Goal: Task Accomplishment & Management: Complete application form

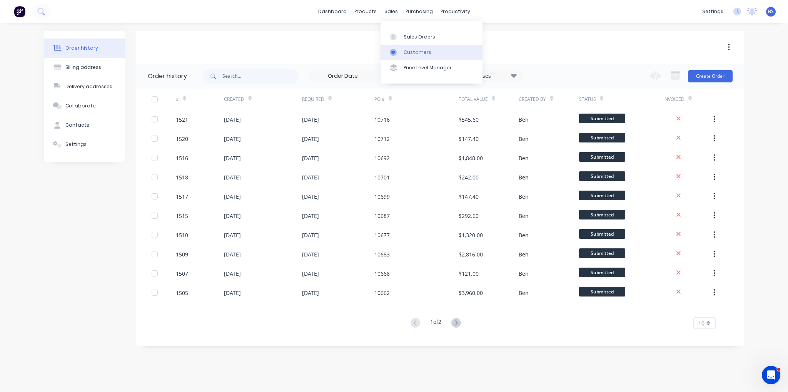
click at [427, 59] on link "Customers" at bounding box center [432, 52] width 102 height 15
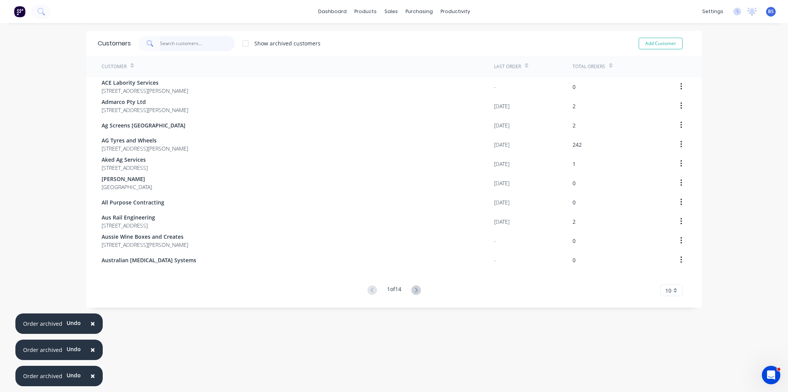
click at [187, 45] on input "text" at bounding box center [197, 43] width 75 height 15
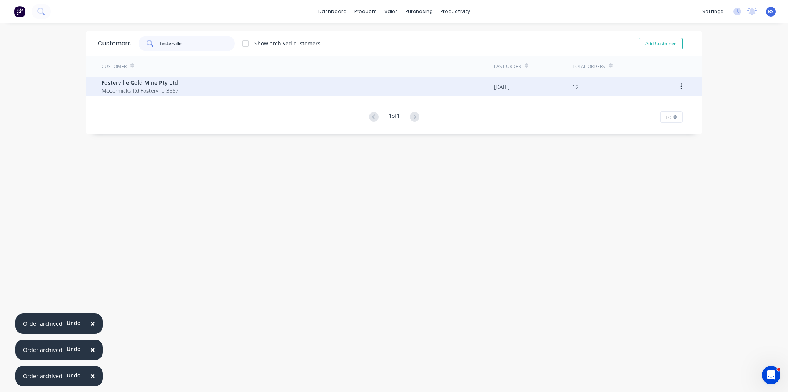
type input "fosterville"
click at [192, 83] on div "Fosterville Gold Mine Pty Ltd McCormicks Rd Fosterville 3557" at bounding box center [298, 86] width 392 height 19
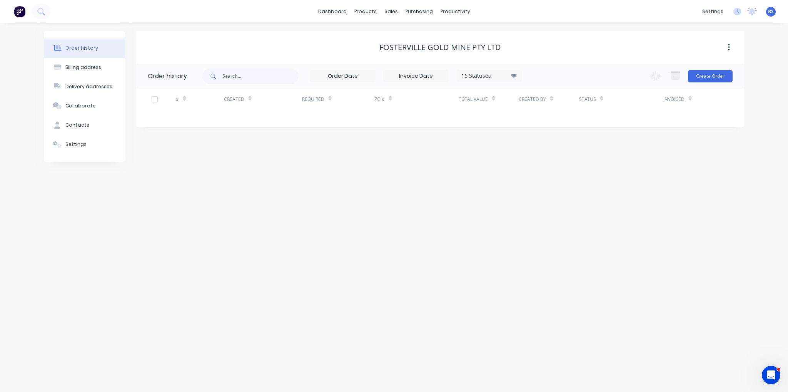
click at [713, 83] on div "Change order status Submitted Urgent Jobs Waiting on Materials In Production In…" at bounding box center [689, 75] width 88 height 25
click at [713, 82] on button "Create Order" at bounding box center [710, 76] width 45 height 12
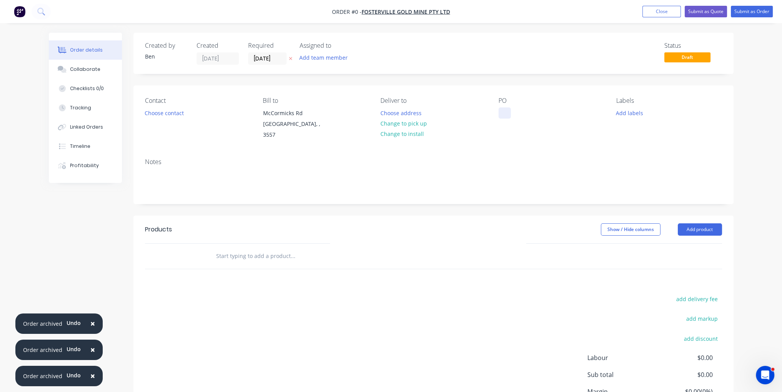
click at [504, 110] on div at bounding box center [505, 112] width 12 height 11
paste div
click at [709, 225] on button "Add product" at bounding box center [700, 229] width 44 height 12
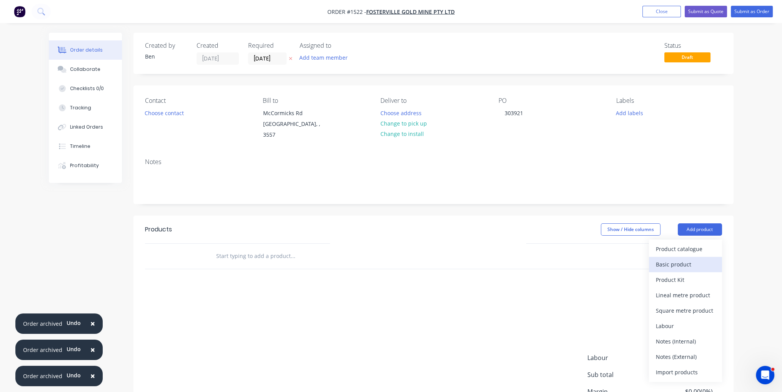
click at [707, 259] on div "Basic product" at bounding box center [685, 264] width 59 height 11
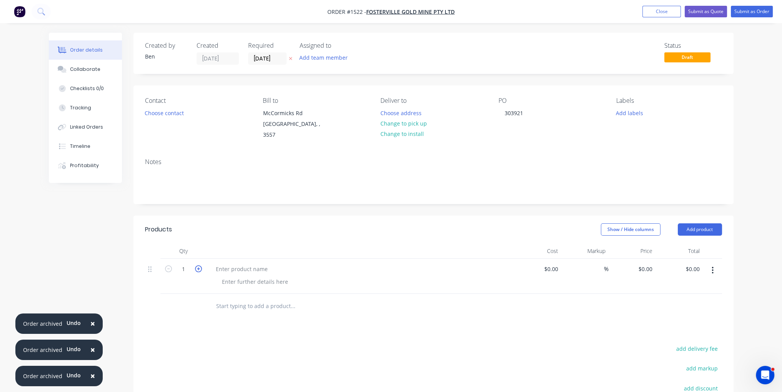
click at [198, 265] on icon "button" at bounding box center [198, 268] width 7 height 7
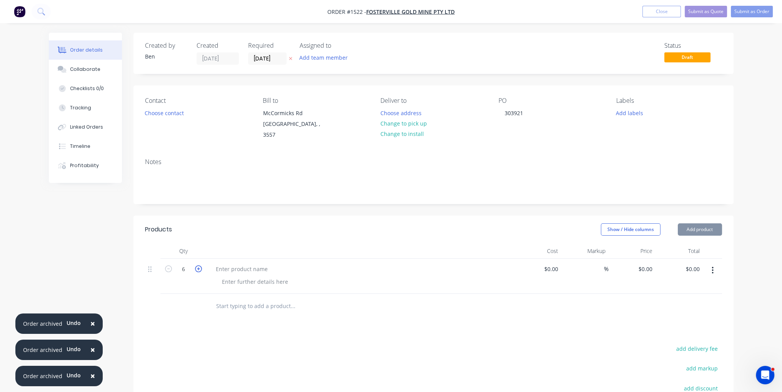
click at [198, 265] on icon "button" at bounding box center [198, 268] width 7 height 7
type input "10"
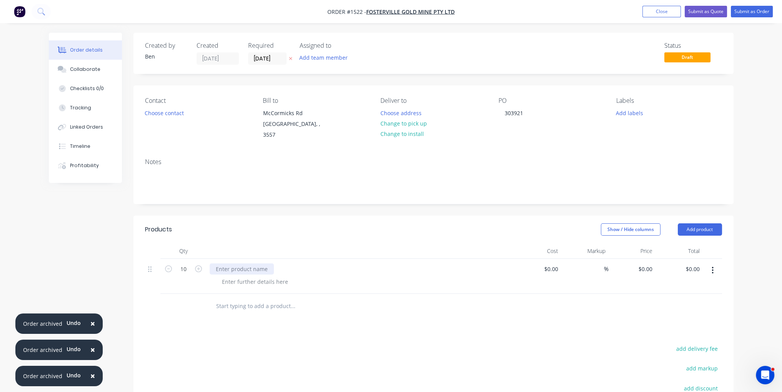
click at [226, 263] on div at bounding box center [242, 268] width 64 height 11
click at [269, 276] on div at bounding box center [255, 281] width 78 height 11
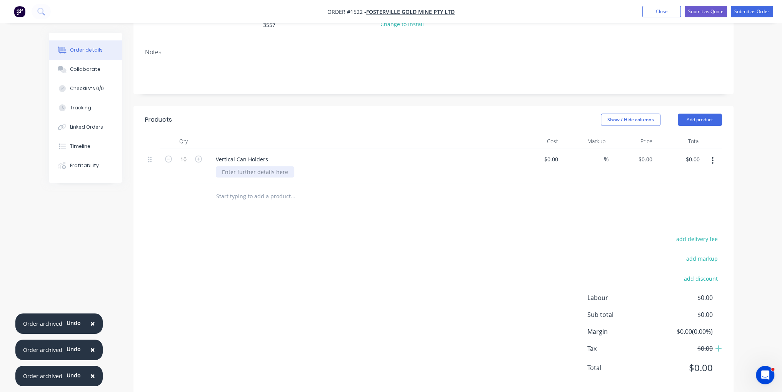
scroll to position [114, 0]
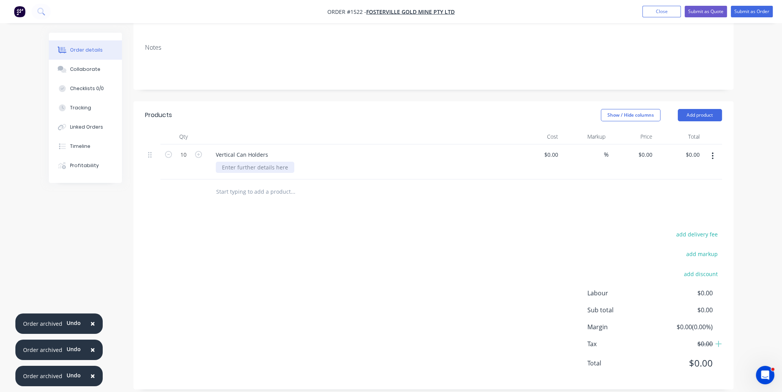
click at [249, 163] on div at bounding box center [255, 167] width 78 height 11
click at [297, 245] on div "add delivery fee add markup add discount Labour $0.00 Sub total $0.00 Margin $0…" at bounding box center [433, 303] width 577 height 149
click at [555, 149] on input at bounding box center [557, 154] width 9 height 11
type input "$104.00"
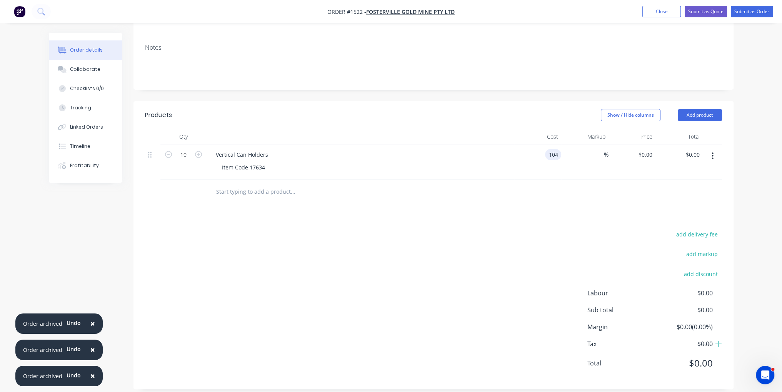
type input "$1,040.00"
click at [550, 262] on div "add delivery fee add markup add discount Labour $0.00 Sub total $0.00 Margin $0…" at bounding box center [433, 303] width 577 height 149
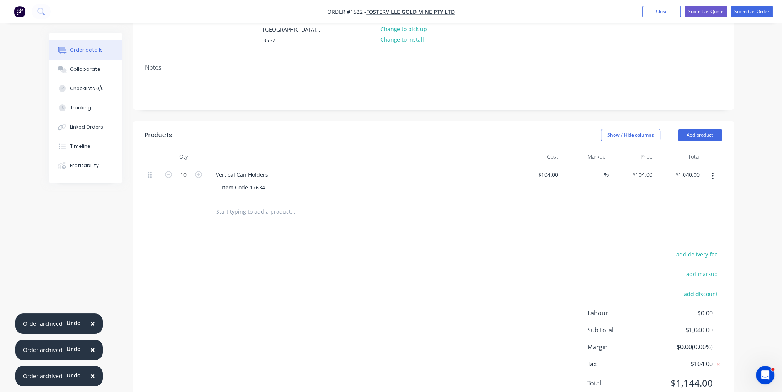
scroll to position [0, 0]
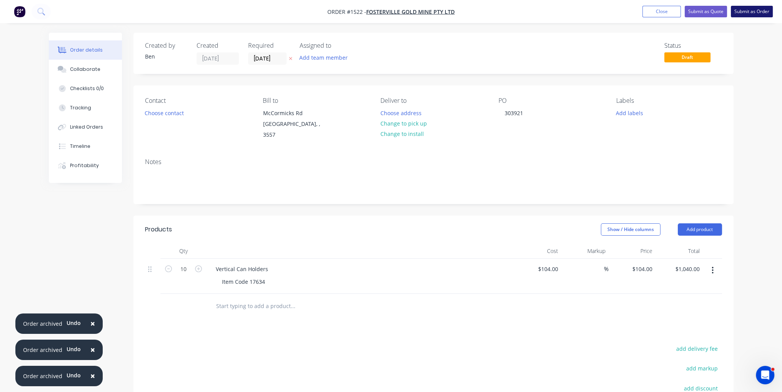
click at [752, 14] on button "Submit as Order" at bounding box center [752, 12] width 42 height 12
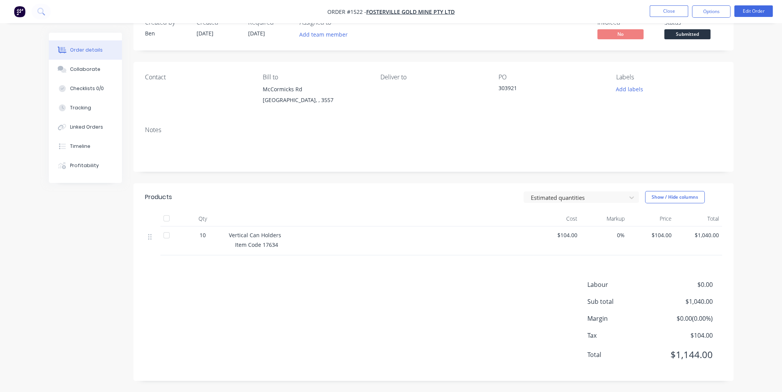
scroll to position [23, 0]
click at [670, 10] on button "Close" at bounding box center [669, 11] width 38 height 12
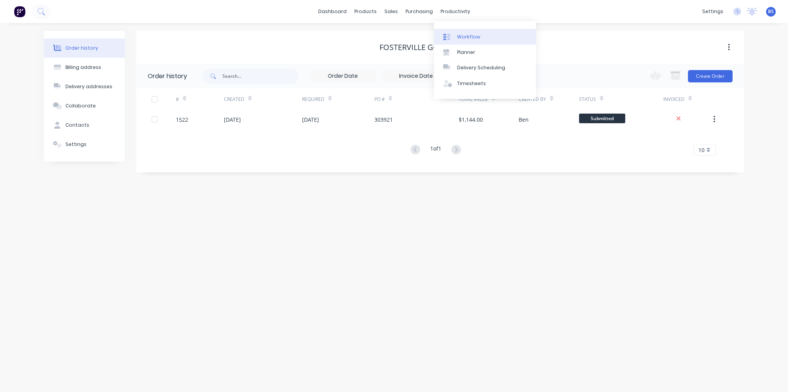
click at [458, 36] on div "Workflow" at bounding box center [468, 36] width 23 height 7
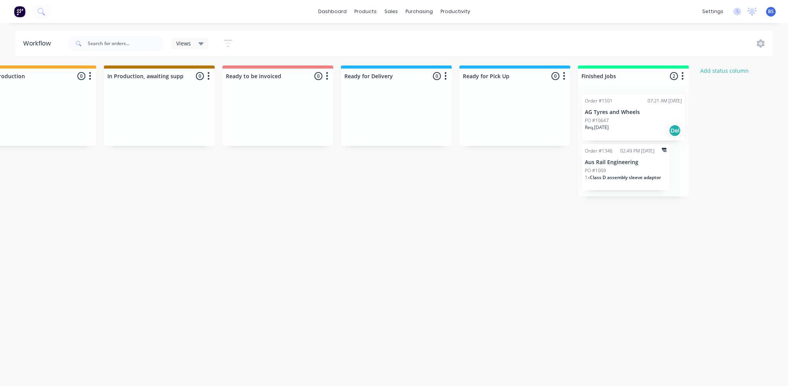
scroll to position [0, 495]
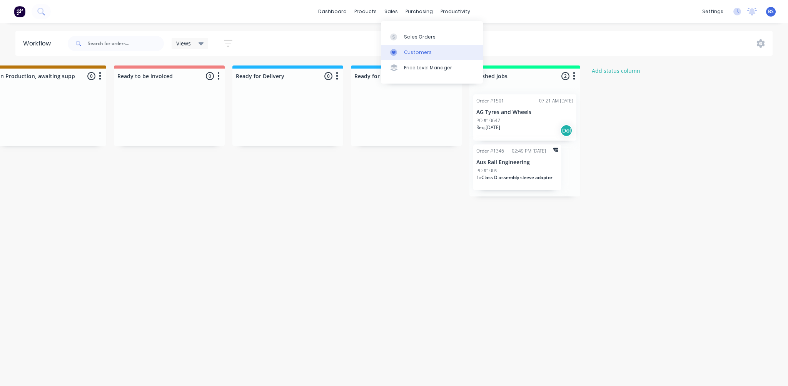
click at [416, 57] on link "Customers" at bounding box center [432, 52] width 102 height 15
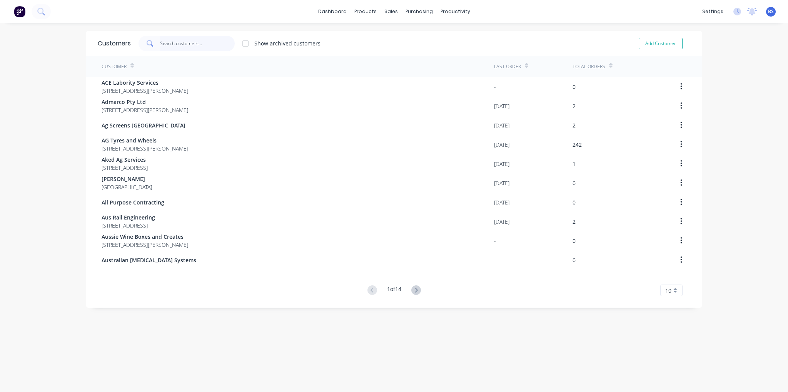
click at [172, 43] on input "text" at bounding box center [197, 43] width 75 height 15
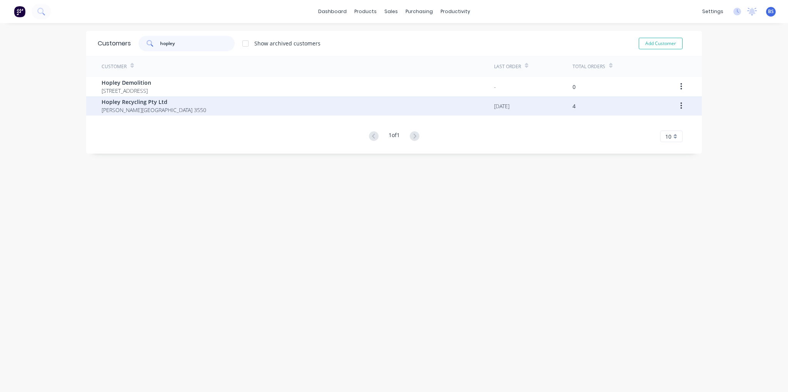
type input "hopley"
click at [153, 101] on span "Hopley Recycling Pty Ltd" at bounding box center [154, 102] width 105 height 8
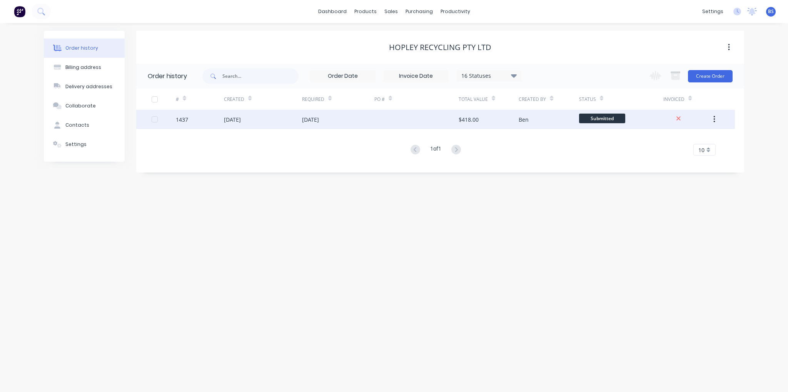
click at [336, 122] on div "15 Sep 2025" at bounding box center [338, 119] width 72 height 19
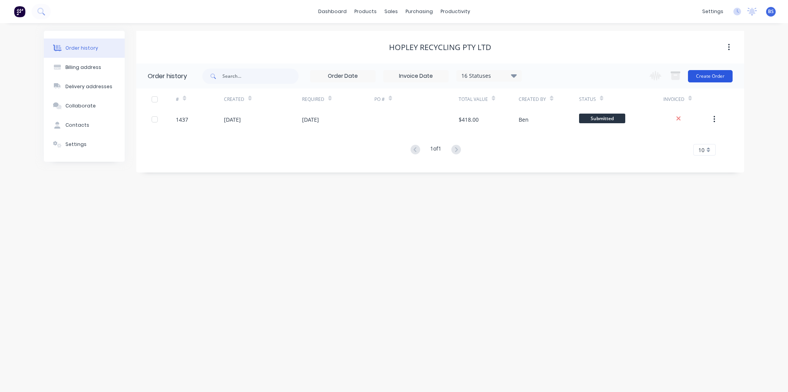
click at [708, 74] on button "Create Order" at bounding box center [710, 76] width 45 height 12
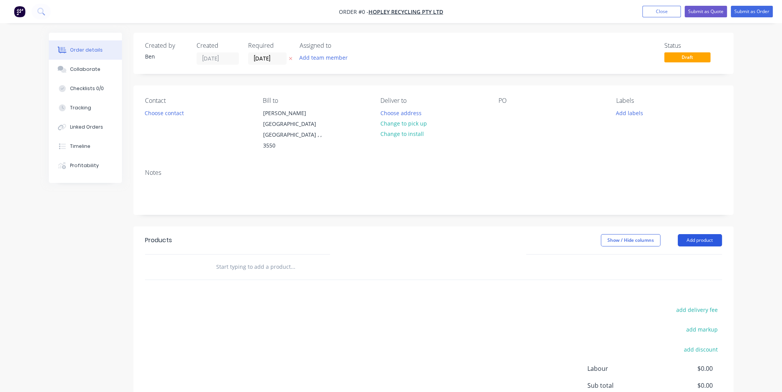
click at [703, 234] on button "Add product" at bounding box center [700, 240] width 44 height 12
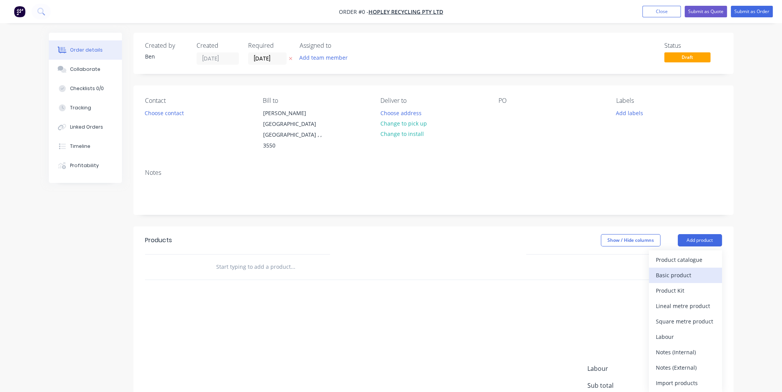
click at [692, 269] on div "Basic product" at bounding box center [685, 274] width 59 height 11
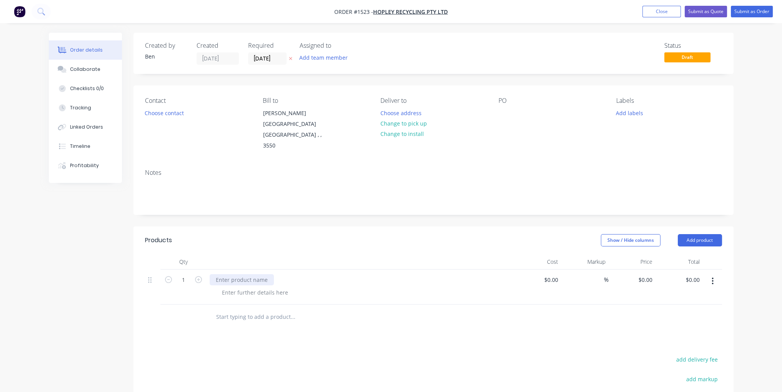
click at [246, 274] on div at bounding box center [242, 279] width 64 height 11
click at [270, 287] on div at bounding box center [255, 292] width 78 height 11
click at [555, 274] on input at bounding box center [557, 279] width 9 height 11
click at [553, 274] on input "1273" at bounding box center [553, 279] width 16 height 11
type input "$1,375.00"
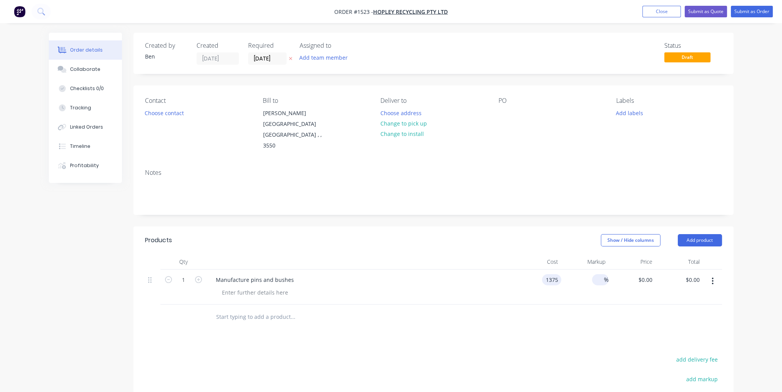
type input "$1,375.00"
click at [601, 274] on input at bounding box center [599, 279] width 9 height 11
type input "35"
type input "$1,856.25"
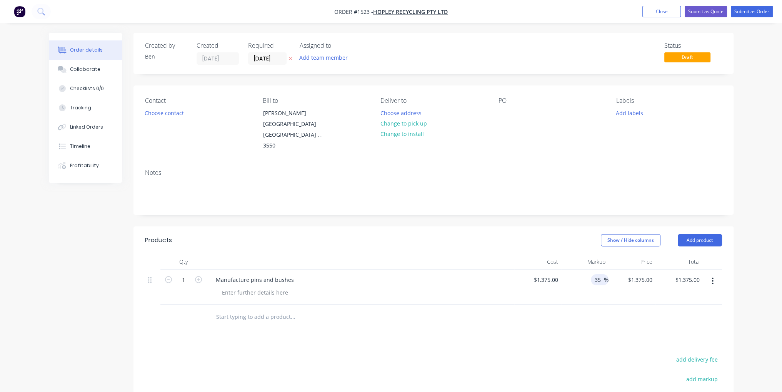
type input "$1,856.25"
click at [615, 304] on div at bounding box center [433, 316] width 577 height 25
